Goal: Contribute content: Contribute content

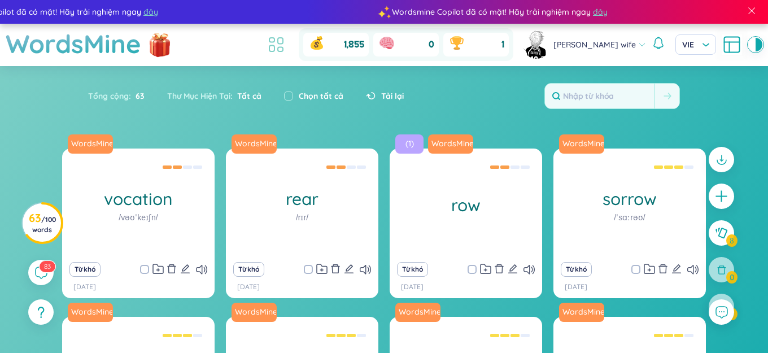
click at [286, 41] on icon at bounding box center [276, 44] width 20 height 20
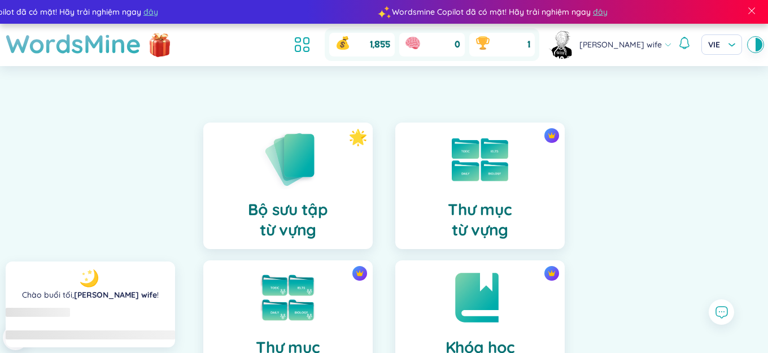
scroll to position [339, 0]
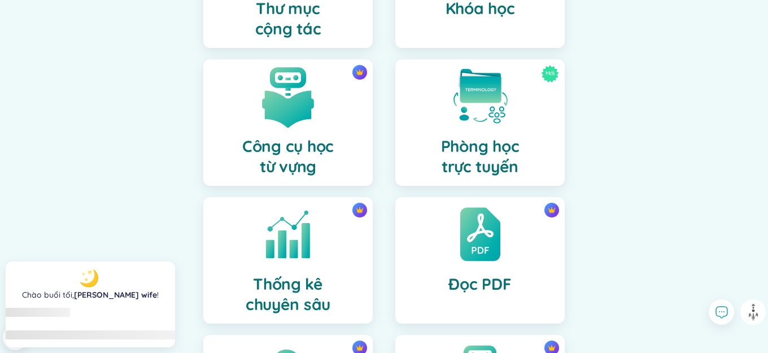
click at [332, 133] on div "Công cụ học từ vựng" at bounding box center [287, 122] width 169 height 127
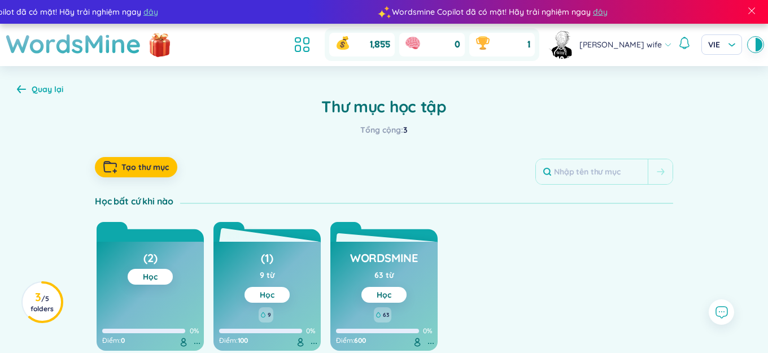
click at [279, 295] on button "Học" at bounding box center [267, 295] width 45 height 16
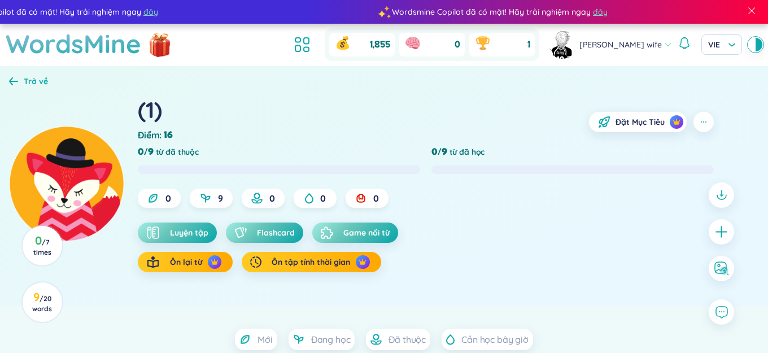
scroll to position [113, 0]
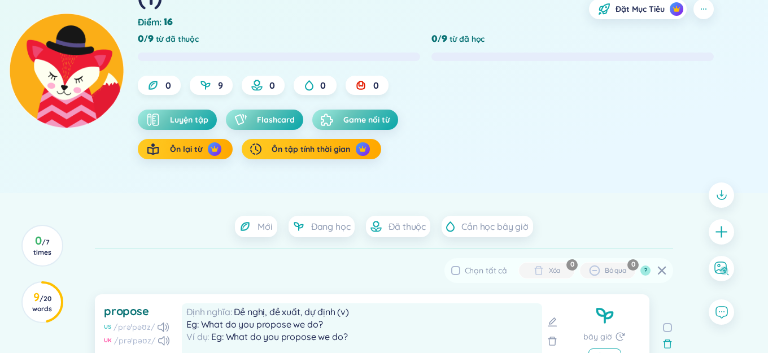
click at [495, 271] on span "Chọn tất cả" at bounding box center [486, 271] width 42 height 10
click at [460, 271] on input "Chọn tất cả" at bounding box center [455, 270] width 9 height 9
checkbox input "true"
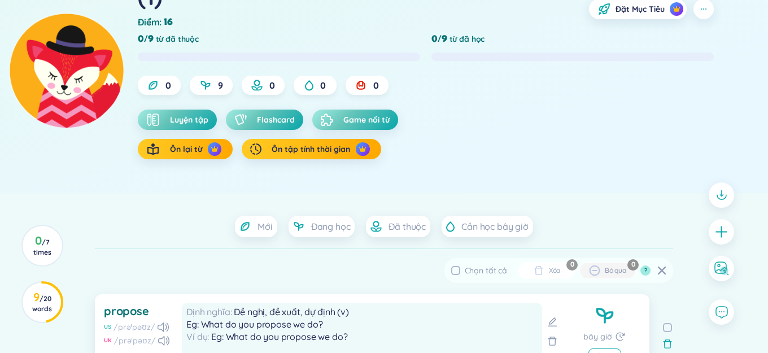
checkbox input "true"
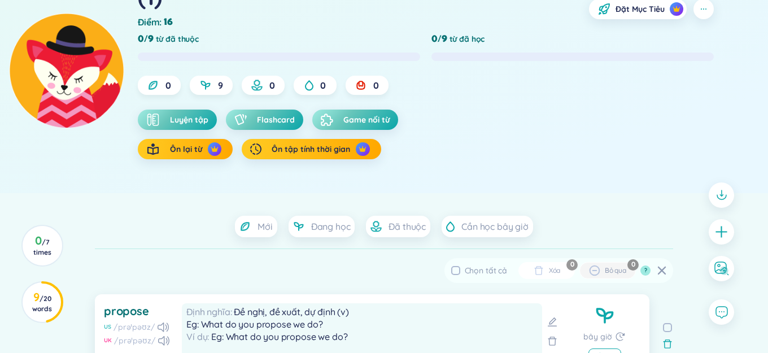
checkbox input "true"
click at [553, 266] on div "Xóa" at bounding box center [555, 270] width 12 height 9
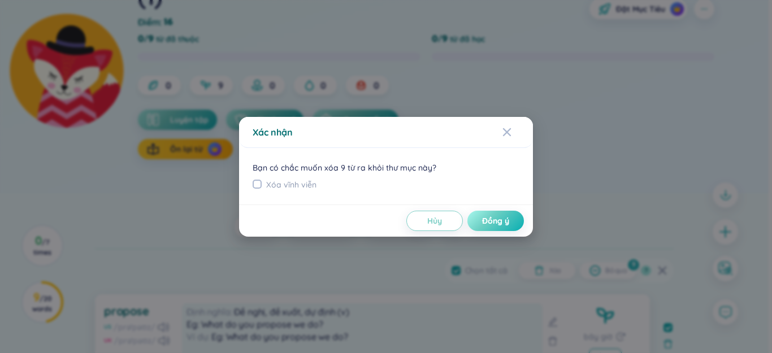
click at [492, 227] on button "Đồng ý" at bounding box center [495, 221] width 56 height 20
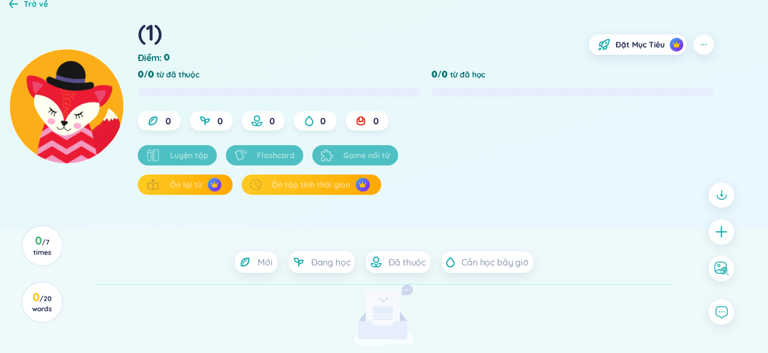
scroll to position [0, 0]
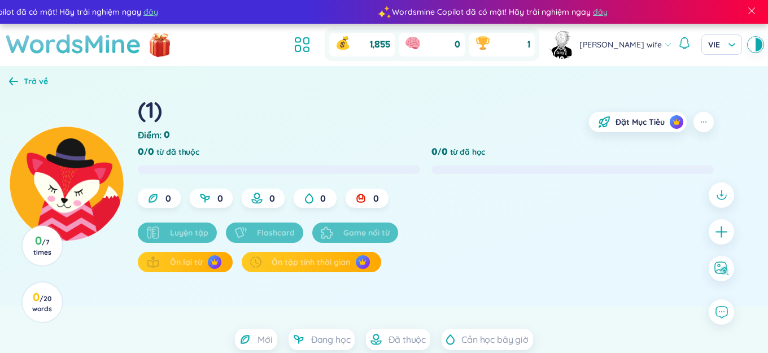
click at [41, 42] on h1 "WordsMine" at bounding box center [74, 44] width 136 height 40
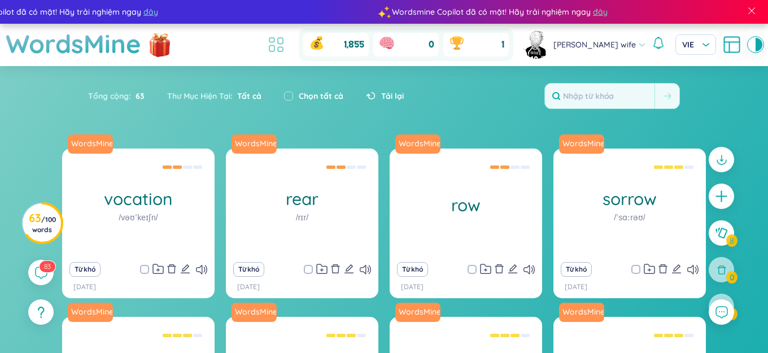
click at [286, 45] on icon at bounding box center [276, 44] width 20 height 20
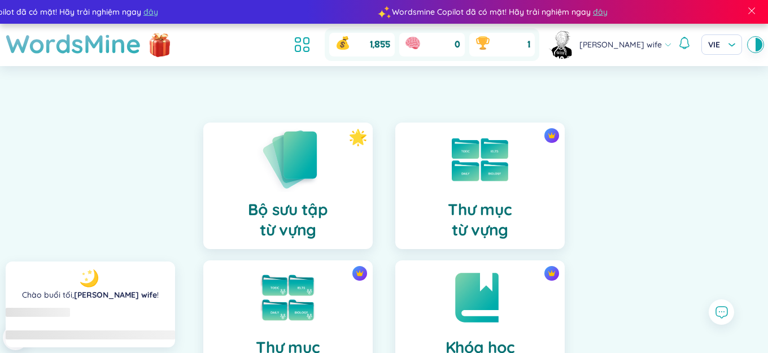
scroll to position [282, 0]
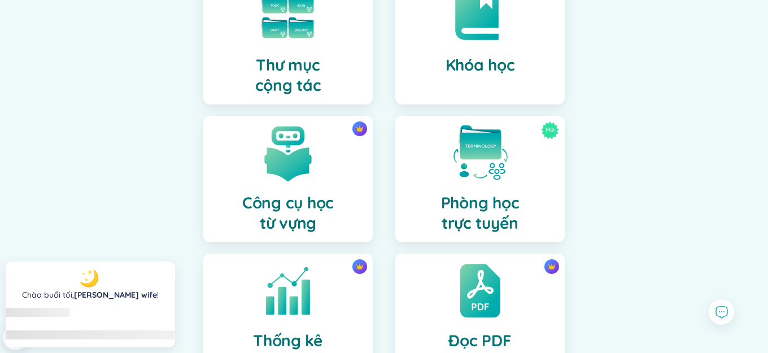
drag, startPoint x: 307, startPoint y: 146, endPoint x: 347, endPoint y: 4, distance: 147.2
click at [307, 146] on img at bounding box center [288, 153] width 56 height 56
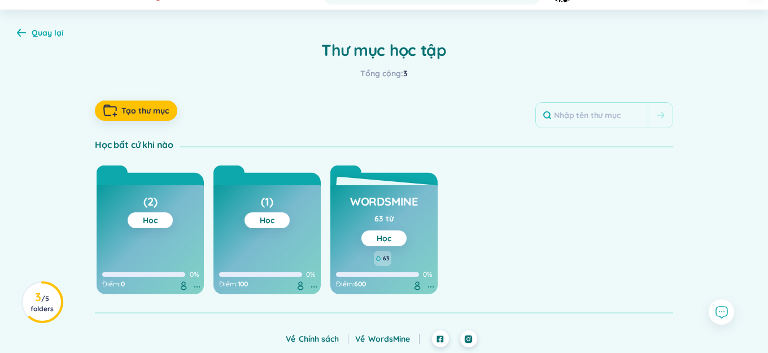
scroll to position [10, 0]
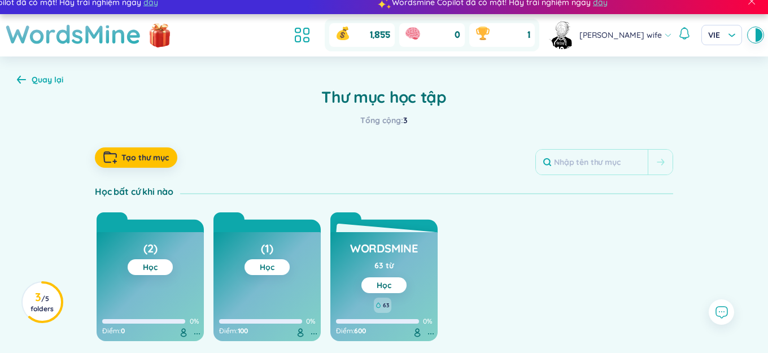
click at [278, 263] on button "Học" at bounding box center [267, 267] width 45 height 16
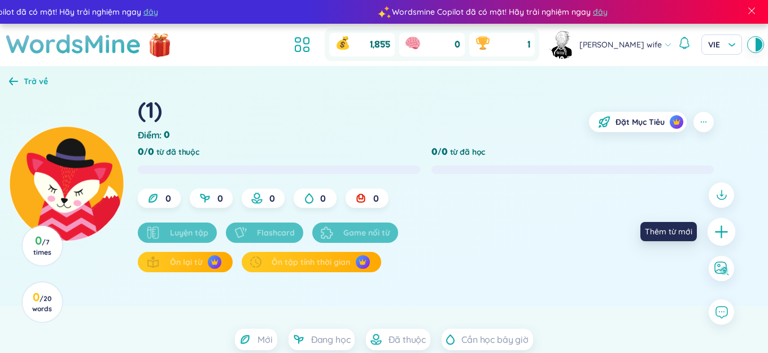
click at [719, 229] on icon "plus" at bounding box center [722, 232] width 16 height 16
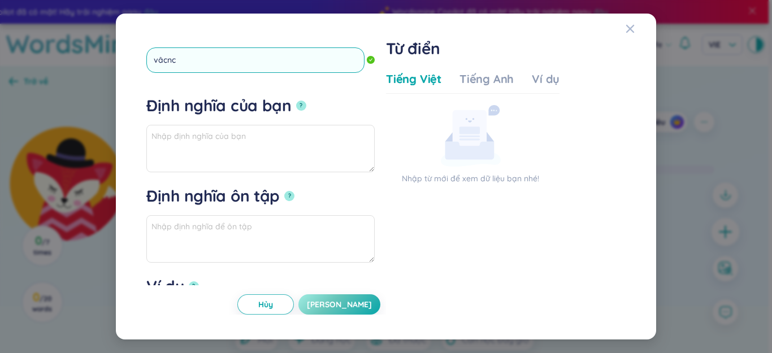
type input "vâcncy"
click at [296, 101] on button "?" at bounding box center [301, 106] width 10 height 10
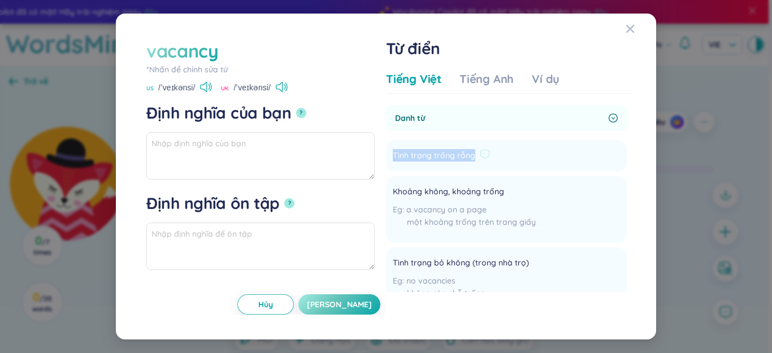
drag, startPoint x: 394, startPoint y: 155, endPoint x: 475, endPoint y: 153, distance: 81.4
click at [475, 153] on div "Tình trạng trống rỗng" at bounding box center [441, 156] width 97 height 14
copy span "Tình trạng trống rỗng"
paste textarea "Tình trạng trống rỗng"
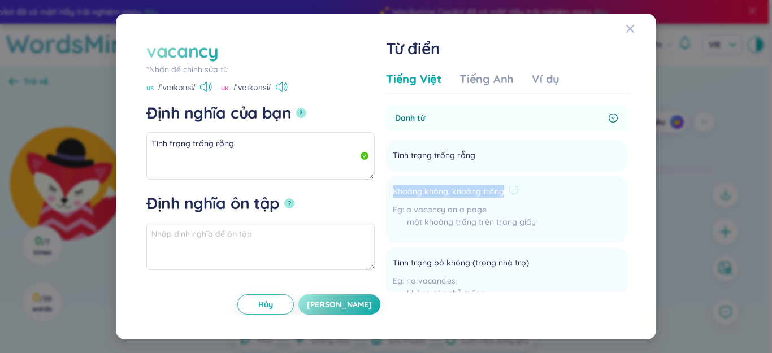
drag, startPoint x: 393, startPoint y: 192, endPoint x: 504, endPoint y: 190, distance: 110.7
click at [504, 190] on div "Khoảng không, khoảng trống" at bounding box center [464, 192] width 143 height 14
copy span "Khoảng không, khoảng trống"
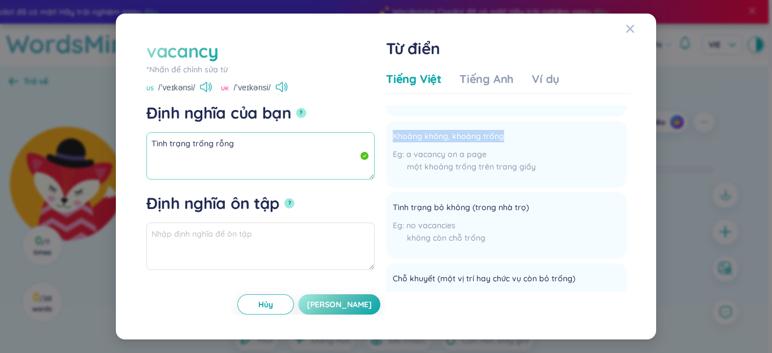
scroll to position [56, 0]
click at [313, 153] on textarea "Tình trạng trống rỗng" at bounding box center [260, 155] width 228 height 47
paste textarea "Khoảng không, khoảng trống"
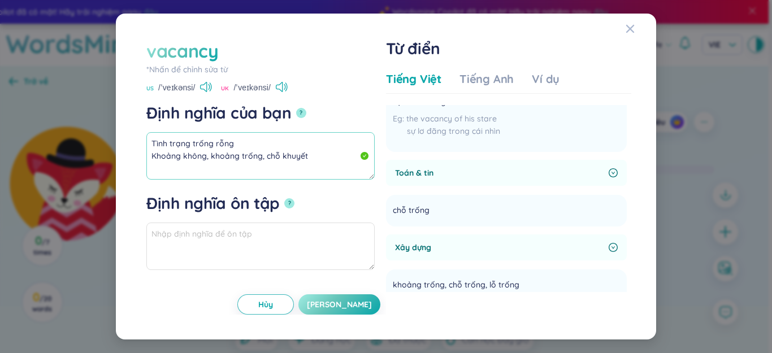
scroll to position [226, 0]
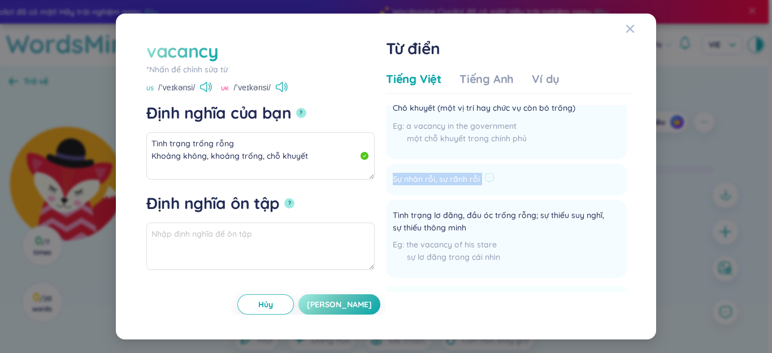
drag, startPoint x: 412, startPoint y: 177, endPoint x: 482, endPoint y: 179, distance: 70.1
click at [482, 179] on li "Sự nhàn rỗi, sự rãnh rỗi Thêm" at bounding box center [506, 180] width 241 height 32
copy li "Sự nhàn rỗi, sự rãnh rỗi Thêm"
click at [354, 150] on textarea "Tình trạng trống rỗng Khoảng không, khoảng trống, chỗ khuyết" at bounding box center [260, 155] width 228 height 47
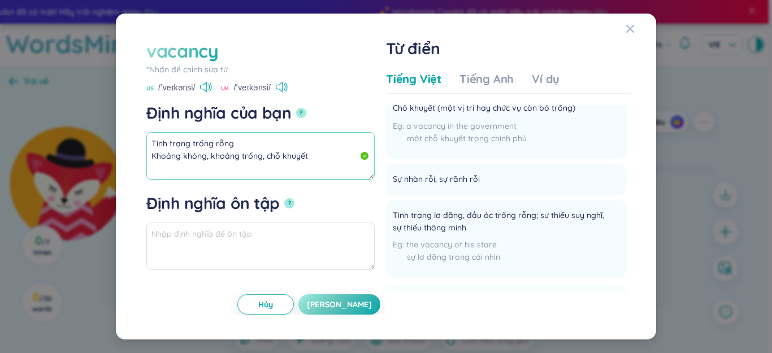
paste textarea "Sự nhàn rỗi, sự rãnh rỗi"
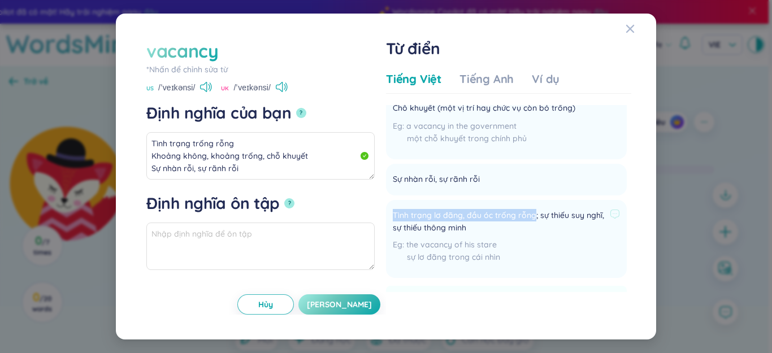
drag, startPoint x: 399, startPoint y: 211, endPoint x: 535, endPoint y: 213, distance: 135.6
click at [536, 213] on span "Tình trạng lơ đãng, đầu óc trống rỗng; sự thiếu suy nghĩ, sự thiếu thông minh" at bounding box center [499, 221] width 212 height 25
copy span "Tình trạng lơ đãng, đầu óc trống rỗng"
click at [243, 173] on textarea "Tình trạng trống rỗng Khoảng không, khoảng trống, chỗ khuyết Sự nhàn rỗi, sự rã…" at bounding box center [260, 155] width 228 height 47
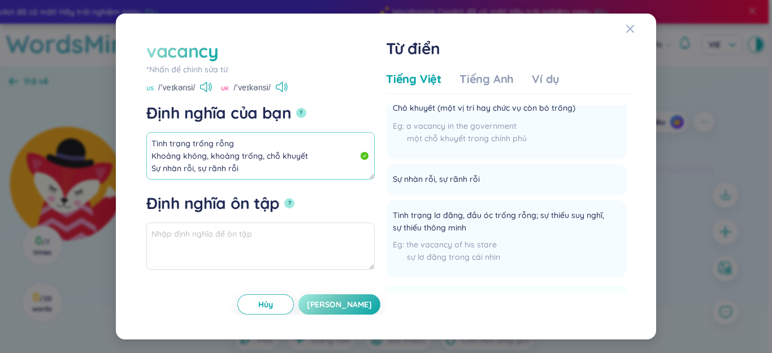
drag, startPoint x: 228, startPoint y: 166, endPoint x: 177, endPoint y: 158, distance: 51.5
click at [177, 158] on textarea "Tình trạng trống rỗng Khoảng không, khoảng trống, chỗ khuyết Sự nhàn rỗi, sự rã…" at bounding box center [260, 155] width 228 height 47
paste textarea "Tình trạng lơ đãng, đầu óc trống rỗng"
click at [294, 163] on textarea "Tình trạng trống rỗng Khoảng không, khoảng trống, chỗ khuyết Sự nhàn rỗi, sự rã…" at bounding box center [260, 155] width 228 height 47
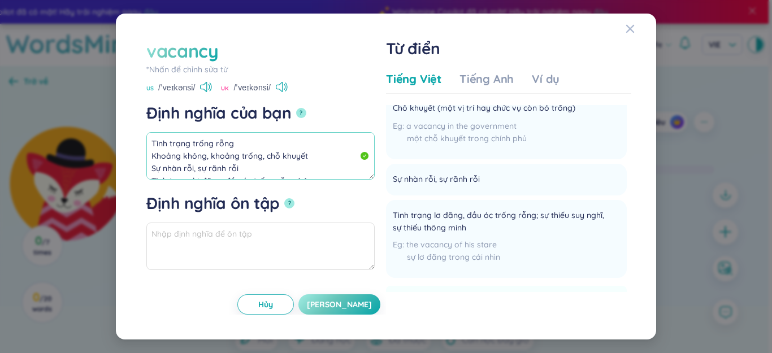
drag, startPoint x: 294, startPoint y: 163, endPoint x: 131, endPoint y: 120, distance: 168.7
click at [131, 120] on div "vacancy *Nhấn để chỉnh sửa từ vacancy US /ˈveɪkənsi/ [GEOGRAPHIC_DATA] /ˈveɪkən…" at bounding box center [385, 176] width 513 height 299
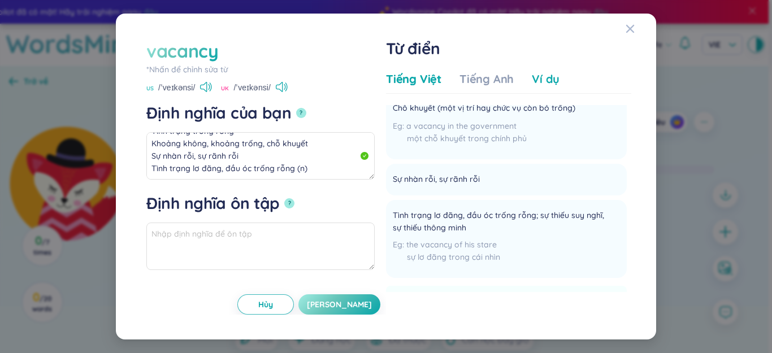
click at [542, 78] on div "Ví dụ" at bounding box center [546, 79] width 28 height 16
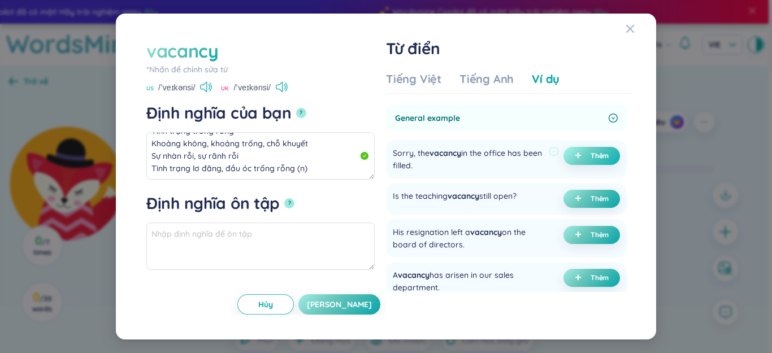
click at [575, 156] on icon "plus" at bounding box center [578, 155] width 7 height 7
type textarea "Tình trạng trống rỗng Khoảng không, khoảng trống, chỗ khuyết Sự nhàn rỗi, sự rã…"
type textarea "Eg: Sorry, the vacancy in the office has been filled."
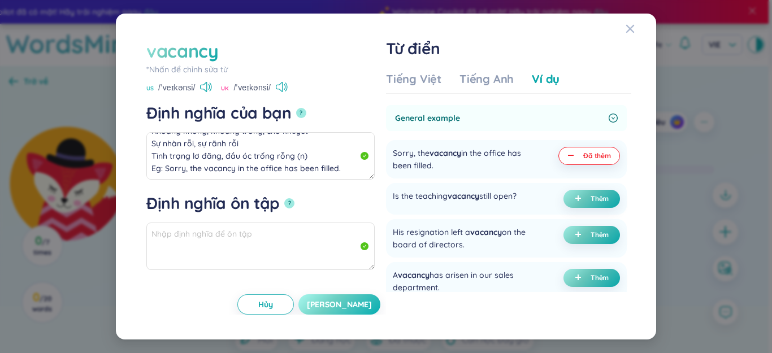
click at [365, 301] on button "[PERSON_NAME]" at bounding box center [339, 304] width 82 height 20
type textarea "Tình trạng trống rỗng Khoảng không, khoảng trống, chỗ khuyết Sự nhàn rỗi, sự rã…"
